Goal: Navigation & Orientation: Find specific page/section

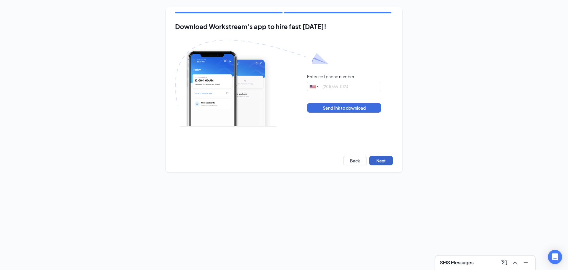
click at [378, 164] on button "Next" at bounding box center [381, 160] width 24 height 9
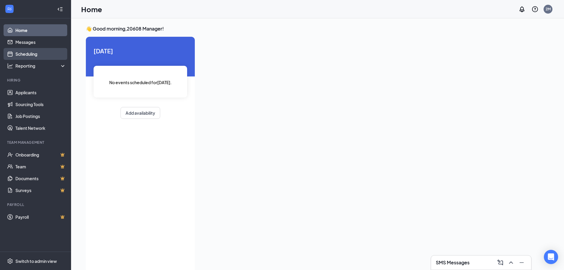
click at [44, 59] on link "Scheduling" at bounding box center [40, 54] width 51 height 12
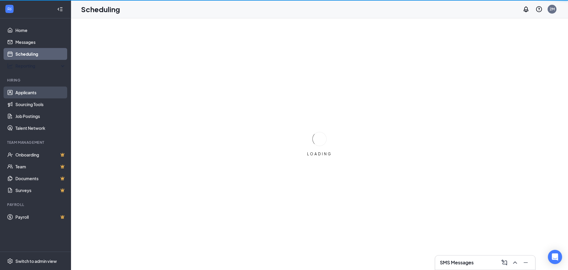
click at [42, 95] on link "Applicants" at bounding box center [40, 92] width 51 height 12
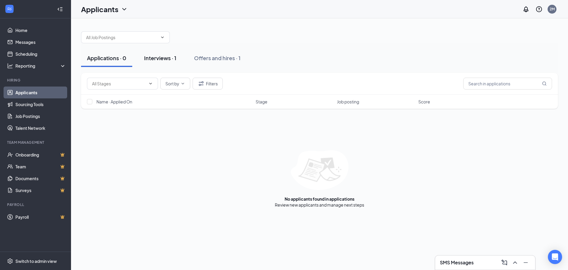
click at [171, 65] on button "Interviews · 1" at bounding box center [160, 58] width 44 height 18
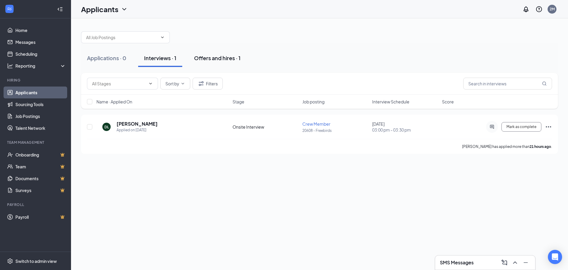
click at [208, 62] on button "Offers and hires · 1" at bounding box center [217, 58] width 58 height 18
